Goal: Navigation & Orientation: Find specific page/section

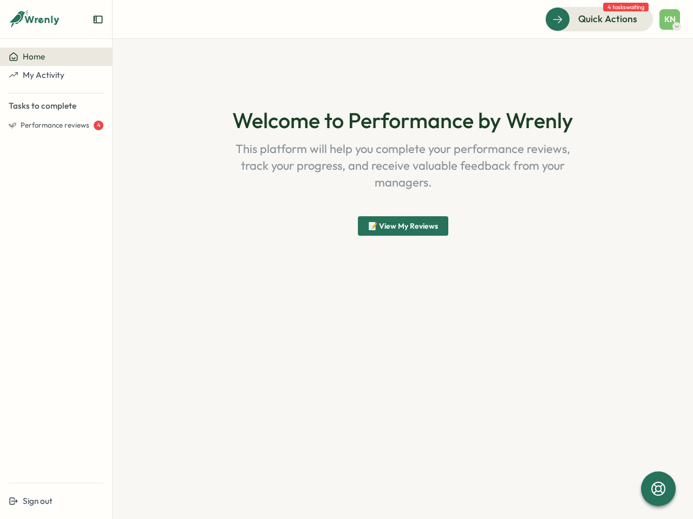
click at [346, 260] on div "Welcome to Performance by Wrenly This platform will help you complete your perf…" at bounding box center [402, 172] width 519 height 214
click at [98, 19] on icon "Expand sidebar" at bounding box center [98, 19] width 11 height 11
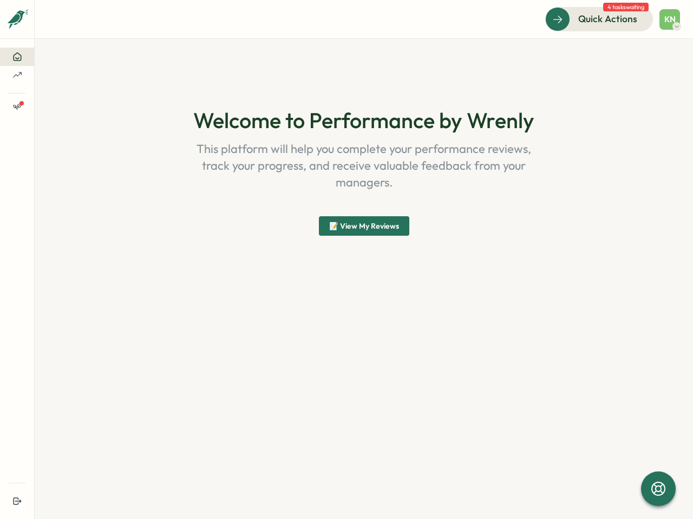
click at [22, 57] on icon at bounding box center [17, 57] width 10 height 10
click at [56, 75] on section "Welcome to Performance by Wrenly This platform will help you complete your perf…" at bounding box center [364, 279] width 658 height 480
click at [56, 126] on section "Welcome to Performance by Wrenly This platform will help you complete your perf…" at bounding box center [364, 279] width 658 height 480
click at [56, 502] on section "Welcome to Performance by Wrenly This platform will help you complete your perf…" at bounding box center [364, 279] width 658 height 480
